Goal: Find specific page/section: Find specific page/section

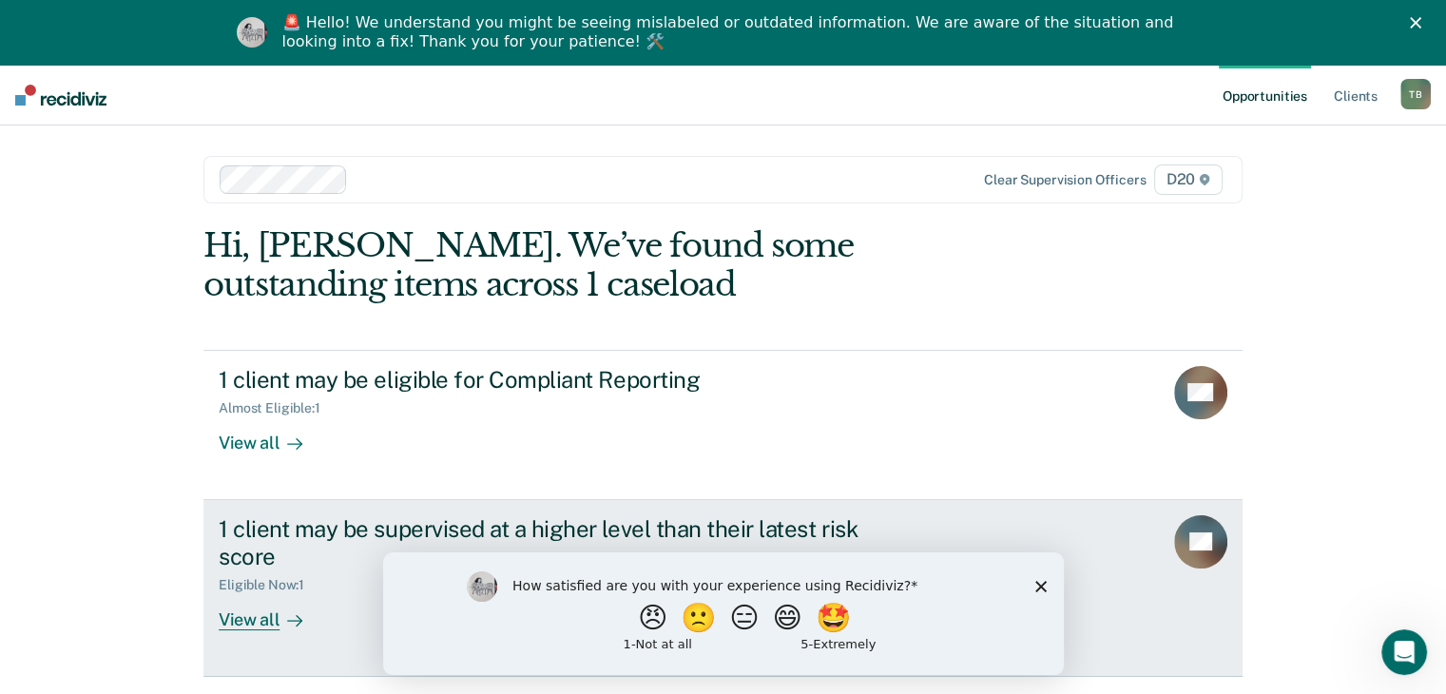
click at [279, 617] on div at bounding box center [290, 619] width 23 height 22
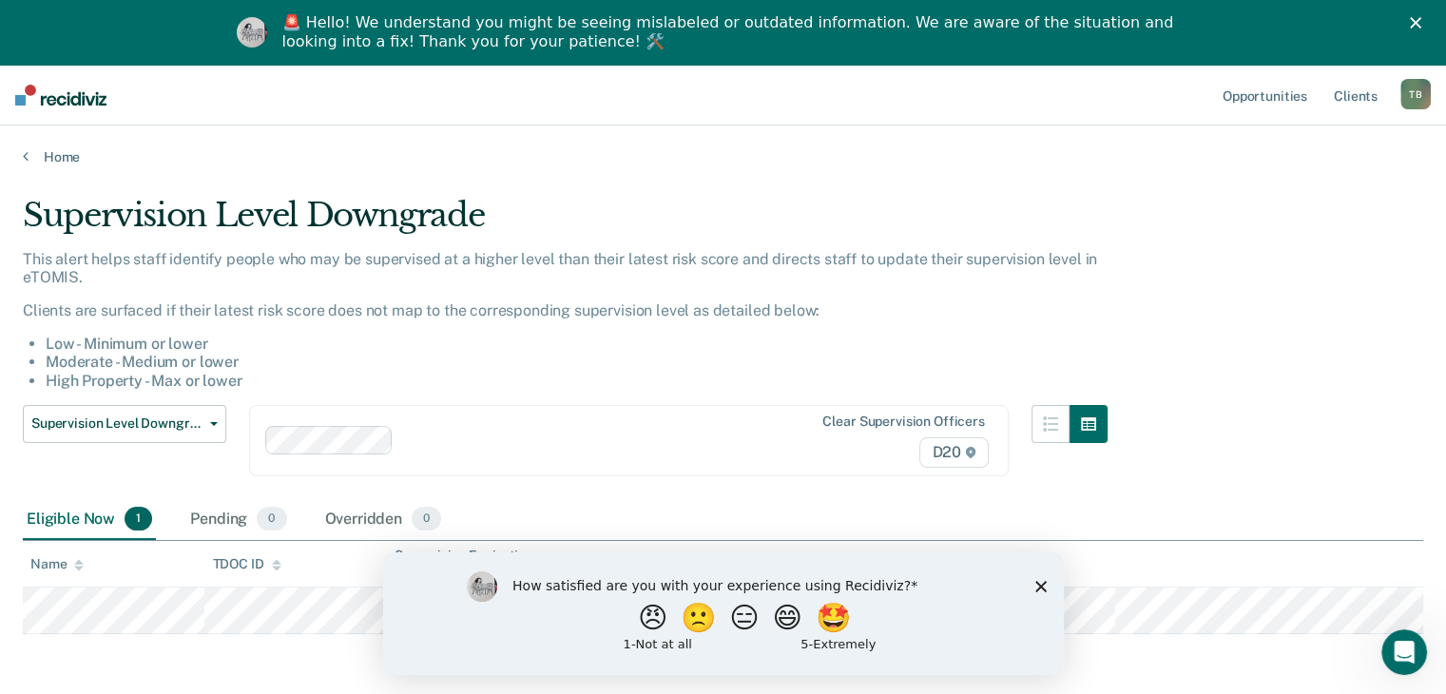
click at [1043, 584] on polygon "Close survey" at bounding box center [1039, 585] width 11 height 11
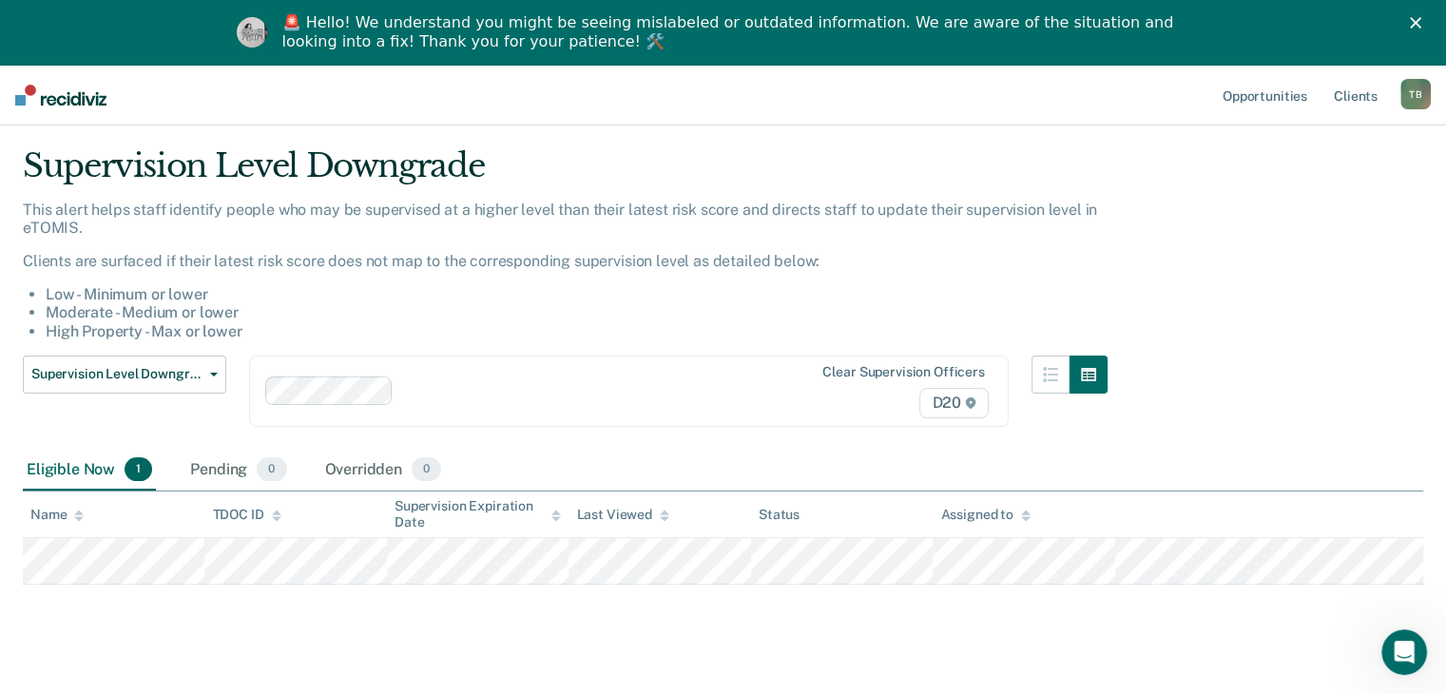
scroll to position [76, 0]
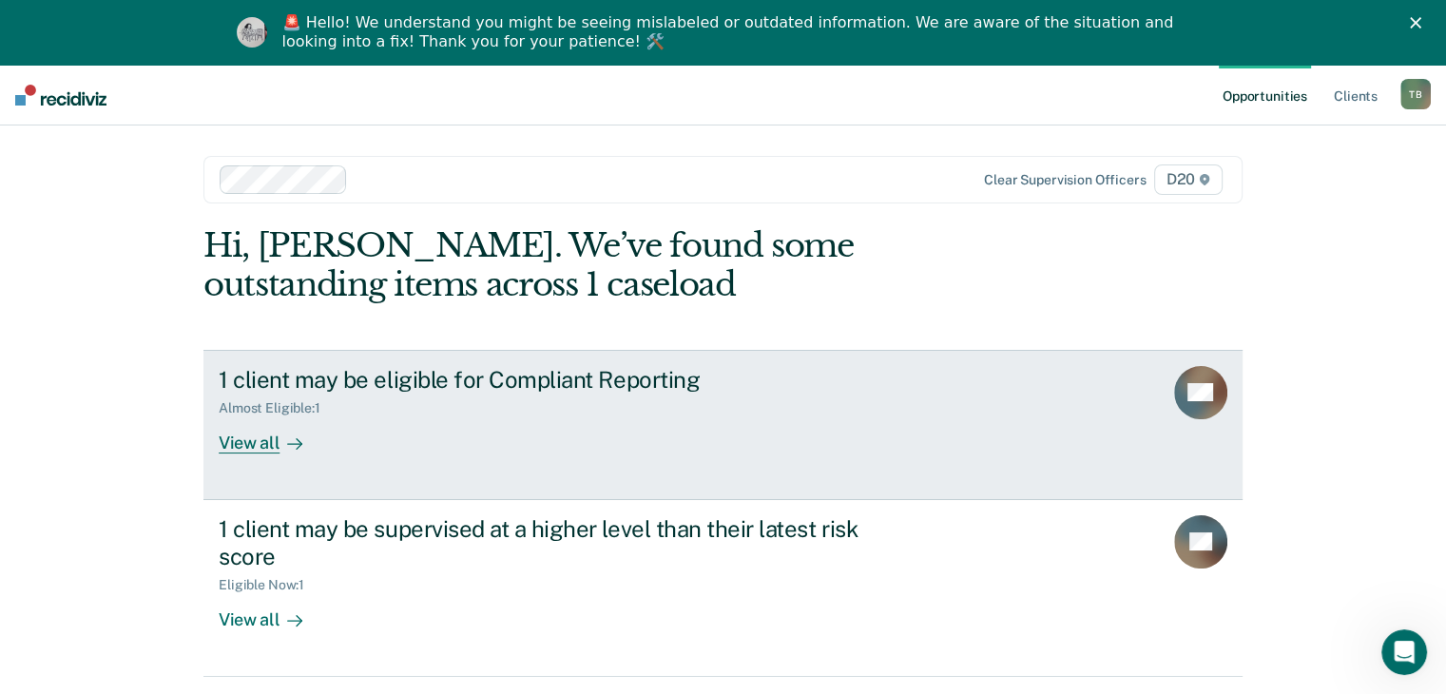
click at [399, 399] on div "Almost Eligible : 1" at bounding box center [552, 405] width 667 height 24
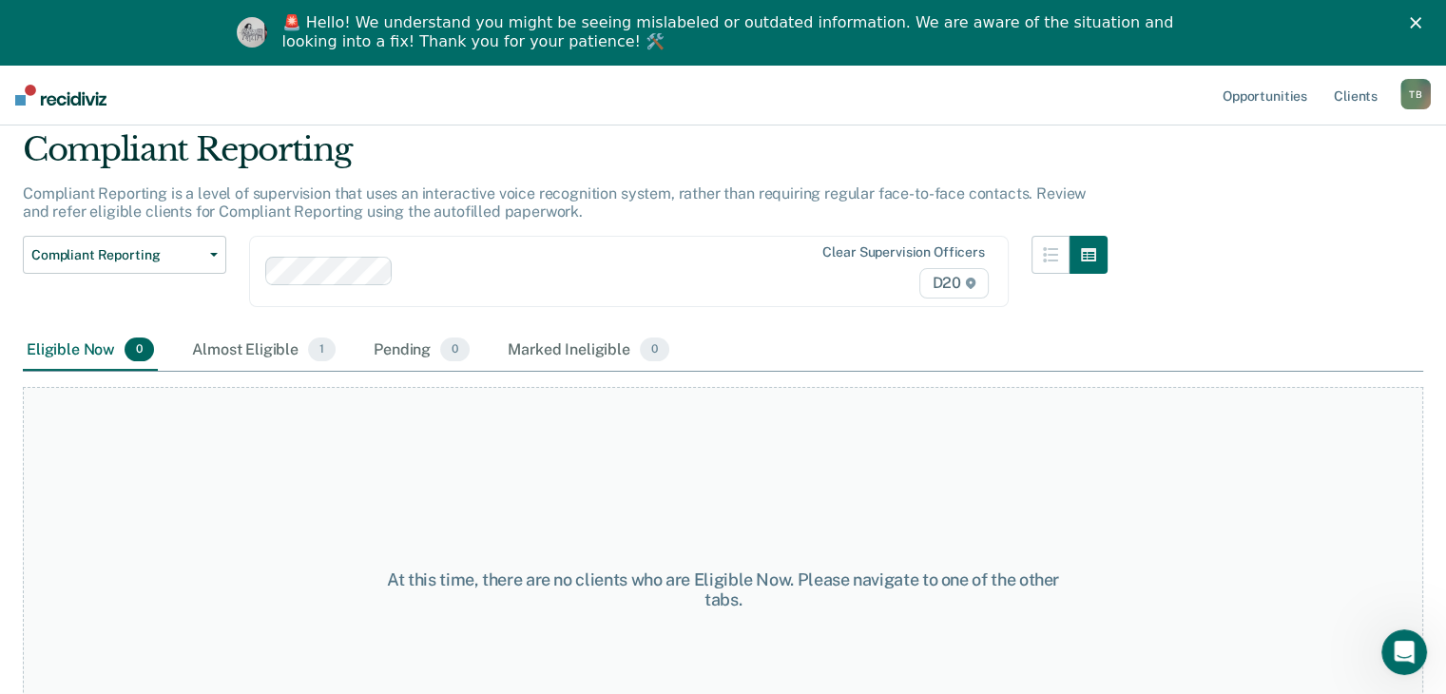
scroll to position [95, 0]
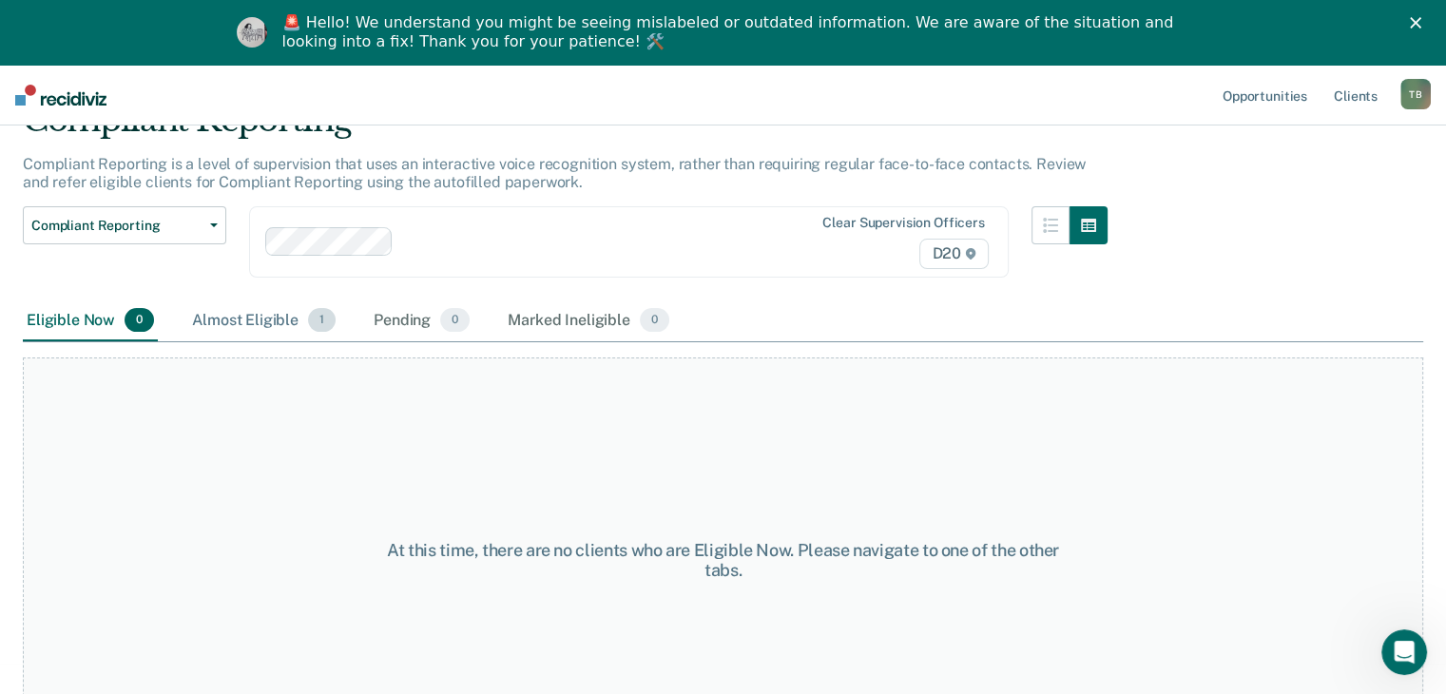
click at [282, 320] on div "Almost Eligible 1" at bounding box center [263, 321] width 151 height 42
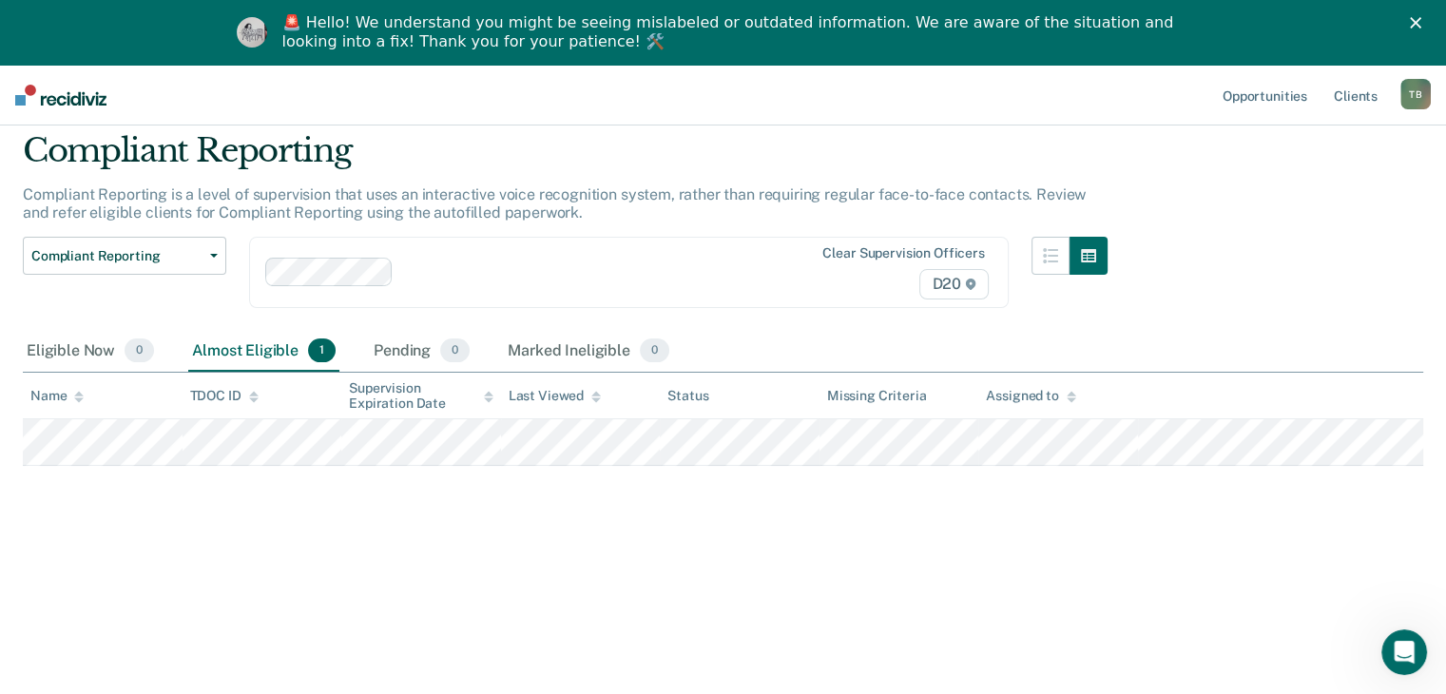
scroll to position [65, 0]
